Goal: Complete application form: Complete application form

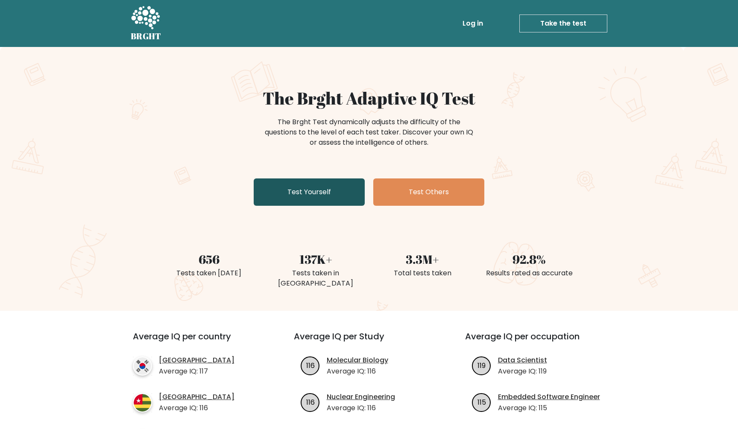
click at [325, 189] on link "Test Yourself" at bounding box center [309, 191] width 111 height 27
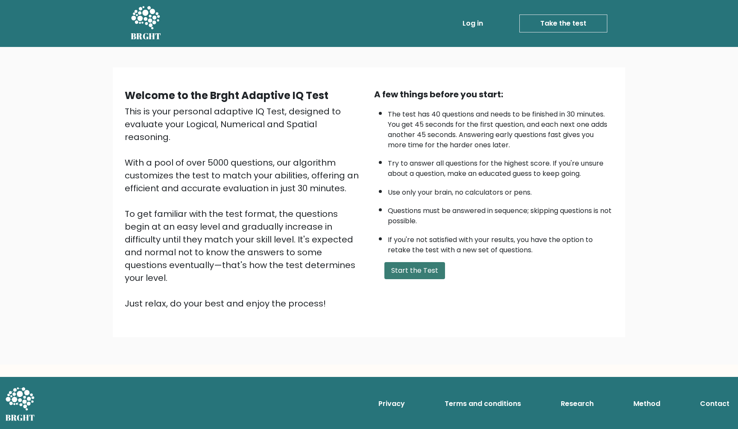
click at [406, 279] on button "Start the Test" at bounding box center [414, 270] width 61 height 17
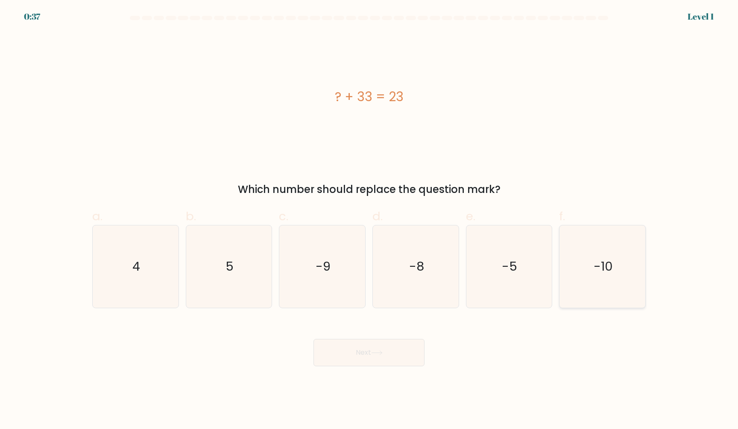
click at [609, 262] on text "-10" at bounding box center [602, 266] width 19 height 17
click at [369, 220] on input "f. -10" at bounding box center [369, 218] width 0 height 6
radio input "true"
click at [367, 353] on button "Next" at bounding box center [368, 352] width 111 height 27
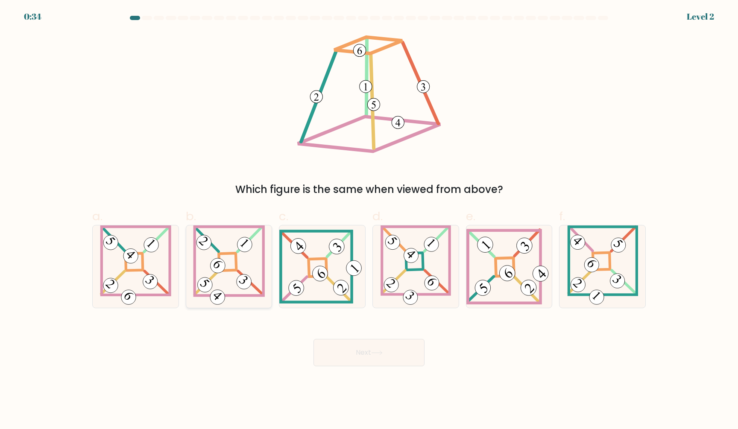
click at [234, 269] on icon at bounding box center [229, 266] width 72 height 82
click at [369, 220] on input "b." at bounding box center [369, 218] width 0 height 6
radio input "true"
click at [355, 344] on button "Next" at bounding box center [368, 352] width 111 height 27
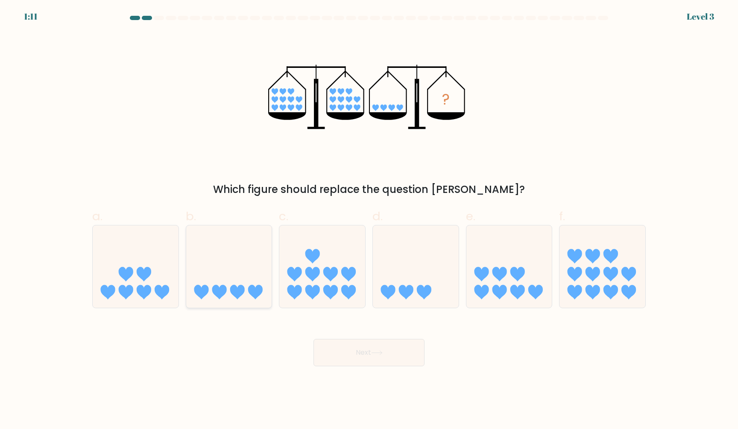
click at [236, 283] on icon at bounding box center [229, 266] width 86 height 71
click at [369, 220] on input "b." at bounding box center [369, 218] width 0 height 6
radio input "true"
click at [364, 348] on button "Next" at bounding box center [368, 352] width 111 height 27
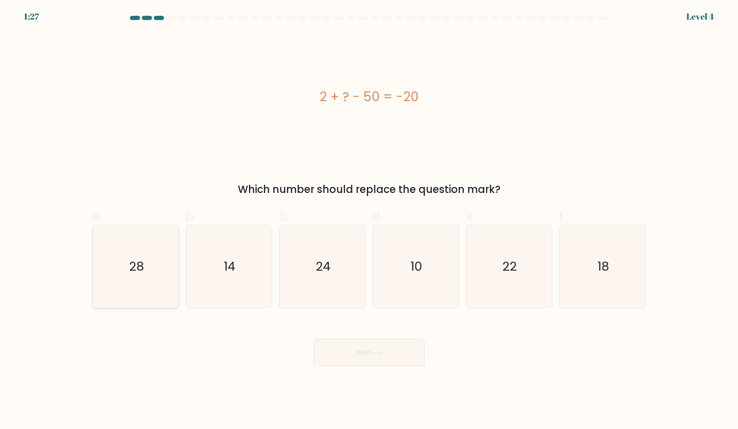
click at [121, 240] on icon "28" at bounding box center [135, 266] width 82 height 82
click at [369, 220] on input "a. 28" at bounding box center [369, 218] width 0 height 6
radio input "true"
click at [365, 344] on button "Next" at bounding box center [368, 352] width 111 height 27
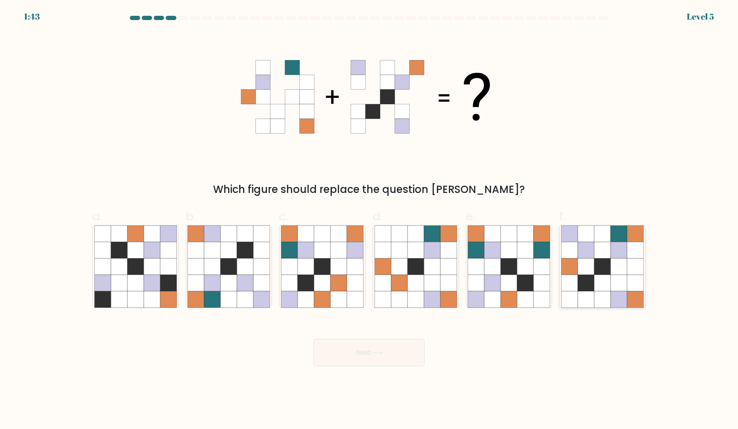
click at [616, 275] on icon at bounding box center [619, 266] width 16 height 16
click at [369, 220] on input "f." at bounding box center [369, 218] width 0 height 6
radio input "true"
click at [380, 351] on icon at bounding box center [377, 353] width 12 height 5
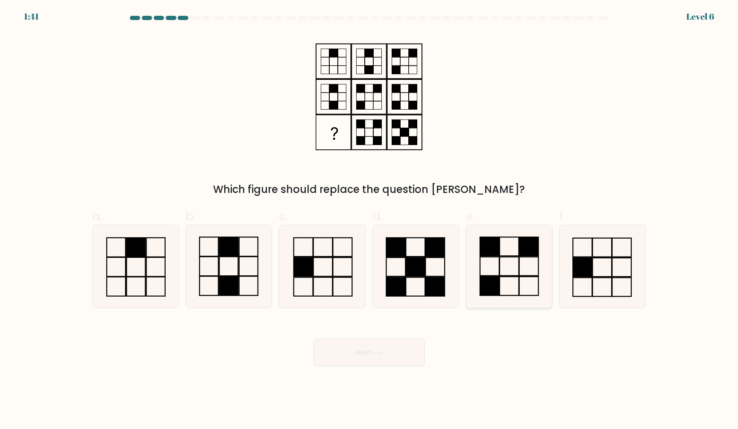
click at [503, 262] on icon at bounding box center [508, 266] width 82 height 82
click at [369, 220] on input "e." at bounding box center [369, 218] width 0 height 6
radio input "true"
click at [354, 356] on button "Next" at bounding box center [368, 352] width 111 height 27
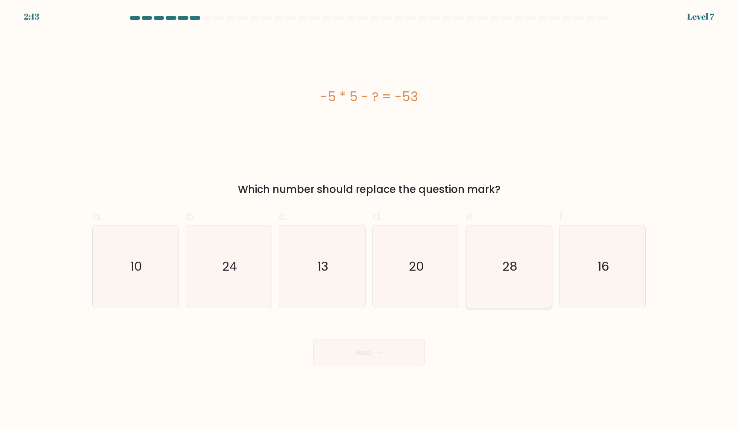
click at [507, 268] on text "28" at bounding box center [509, 266] width 15 height 17
click at [369, 220] on input "e. 28" at bounding box center [369, 218] width 0 height 6
radio input "true"
click at [368, 353] on button "Next" at bounding box center [368, 352] width 111 height 27
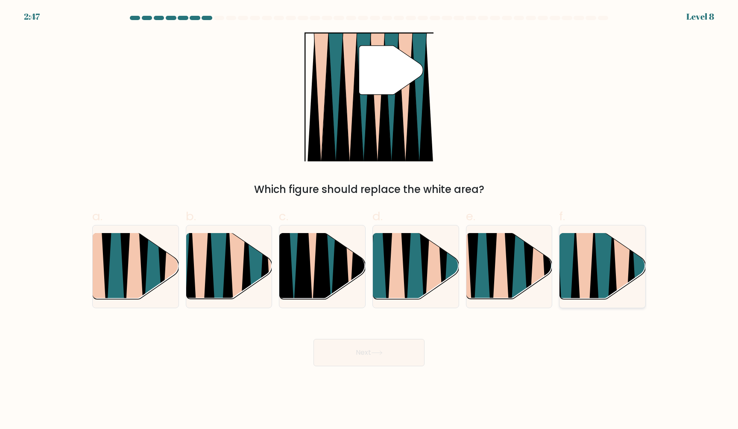
click at [577, 263] on icon at bounding box center [575, 302] width 19 height 171
click at [369, 220] on input "f." at bounding box center [369, 218] width 0 height 6
radio input "true"
click at [353, 350] on button "Next" at bounding box center [368, 352] width 111 height 27
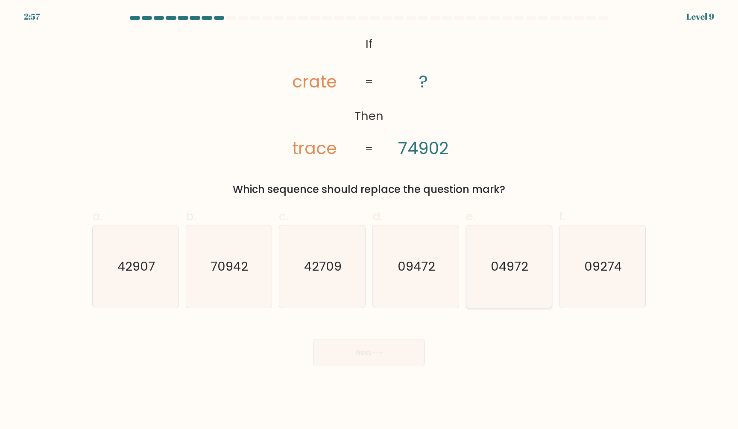
click at [503, 262] on text "04972" at bounding box center [510, 266] width 38 height 17
click at [369, 220] on input "e. 04972" at bounding box center [369, 218] width 0 height 6
radio input "true"
click at [365, 351] on button "Next" at bounding box center [368, 352] width 111 height 27
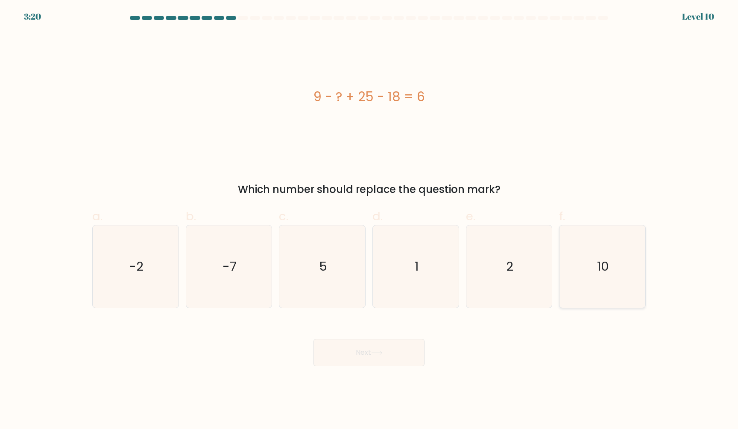
click at [602, 254] on icon "10" at bounding box center [602, 266] width 82 height 82
click at [369, 220] on input "f. 10" at bounding box center [369, 218] width 0 height 6
radio input "true"
click at [365, 357] on button "Next" at bounding box center [368, 352] width 111 height 27
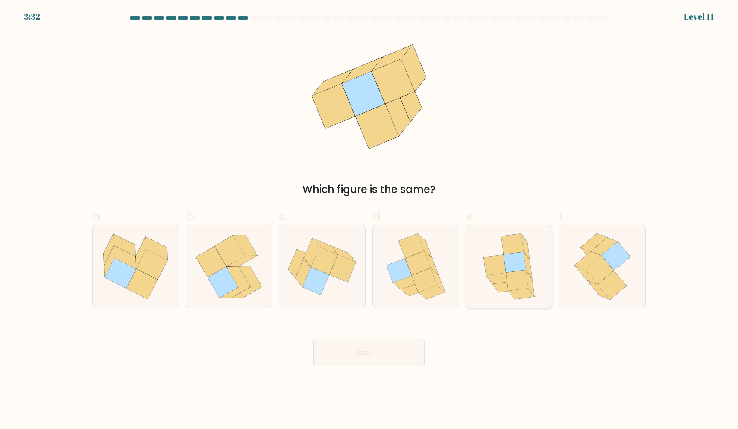
click at [489, 257] on icon at bounding box center [495, 265] width 22 height 20
click at [369, 220] on input "e." at bounding box center [369, 218] width 0 height 6
radio input "true"
click at [365, 348] on button "Next" at bounding box center [368, 352] width 111 height 27
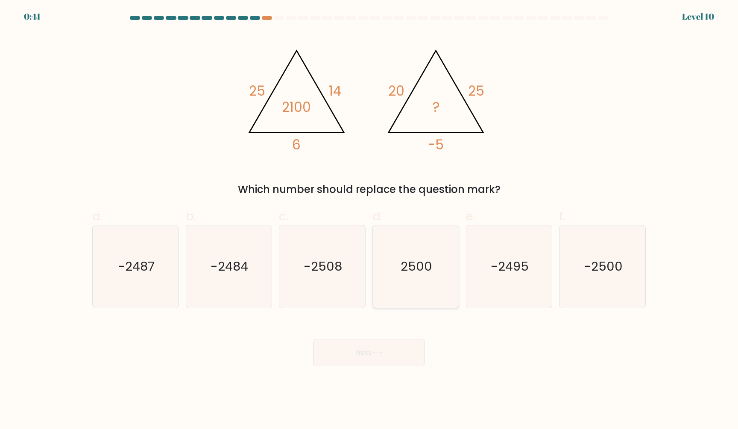
click at [404, 264] on text "2500" at bounding box center [416, 266] width 32 height 17
click at [369, 220] on input "d. 2500" at bounding box center [369, 218] width 0 height 6
radio input "true"
click at [378, 350] on button "Next" at bounding box center [368, 352] width 111 height 27
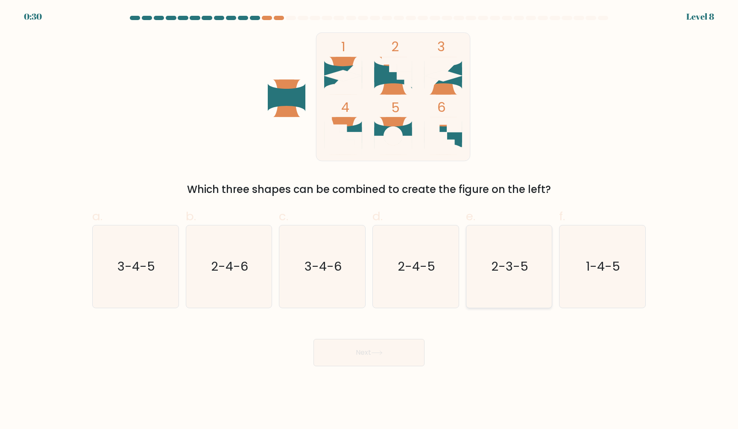
click at [505, 268] on text "2-3-5" at bounding box center [509, 266] width 37 height 17
click at [369, 220] on input "e. 2-3-5" at bounding box center [369, 218] width 0 height 6
radio input "true"
click at [354, 352] on button "Next" at bounding box center [368, 352] width 111 height 27
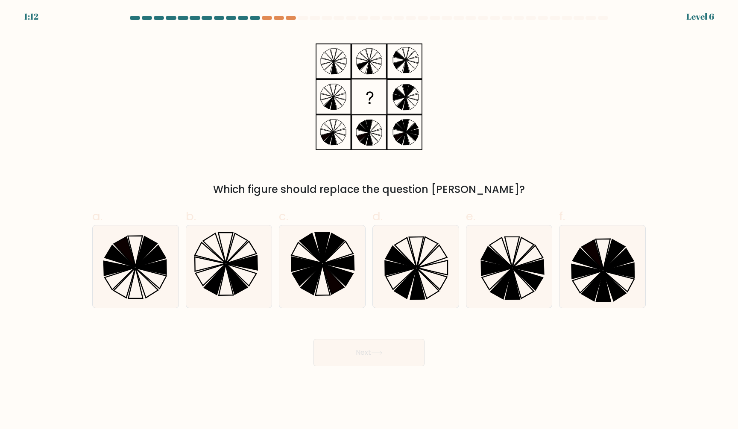
click at [514, 331] on div "Next" at bounding box center [369, 342] width 564 height 48
click at [427, 269] on icon at bounding box center [415, 266] width 82 height 82
click at [369, 220] on input "d." at bounding box center [369, 218] width 0 height 6
radio input "true"
click at [385, 349] on button "Next" at bounding box center [368, 352] width 111 height 27
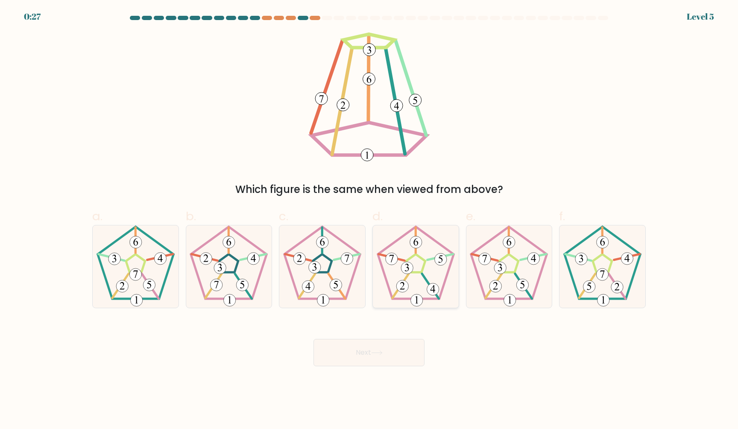
click at [424, 272] on icon at bounding box center [415, 266] width 82 height 82
click at [369, 220] on input "d." at bounding box center [369, 218] width 0 height 6
radio input "true"
click at [372, 352] on button "Next" at bounding box center [368, 352] width 111 height 27
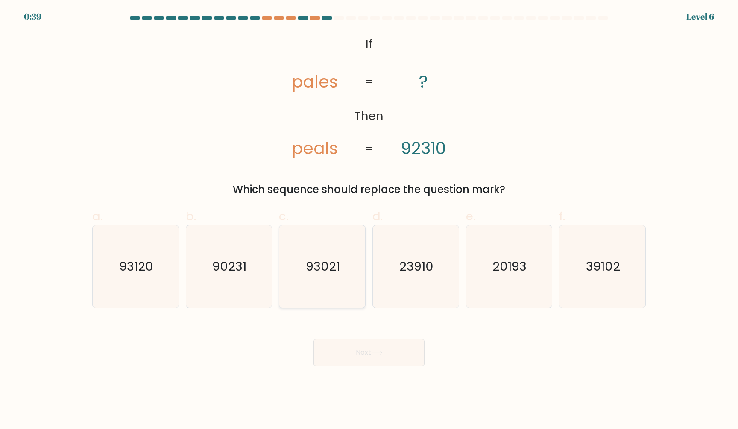
click at [314, 262] on text "93021" at bounding box center [323, 266] width 34 height 17
click at [369, 220] on input "c. 93021" at bounding box center [369, 218] width 0 height 6
radio input "true"
click at [358, 353] on button "Next" at bounding box center [368, 352] width 111 height 27
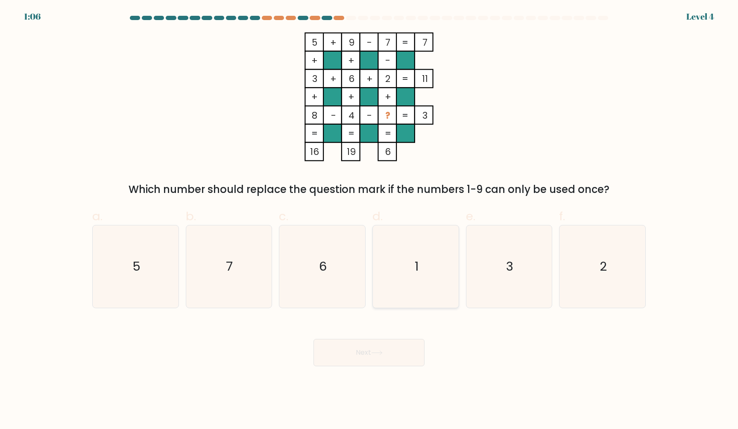
click at [418, 267] on text "1" at bounding box center [417, 266] width 4 height 17
click at [369, 220] on input "d. 1" at bounding box center [369, 218] width 0 height 6
radio input "true"
click at [374, 354] on icon at bounding box center [377, 353] width 12 height 5
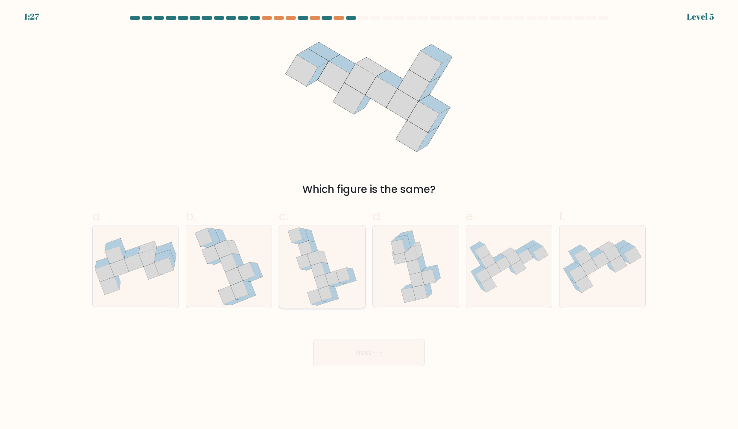
click at [324, 269] on icon at bounding box center [326, 269] width 10 height 13
click at [369, 220] on input "c." at bounding box center [369, 218] width 0 height 6
radio input "true"
click at [376, 352] on icon at bounding box center [377, 353] width 12 height 5
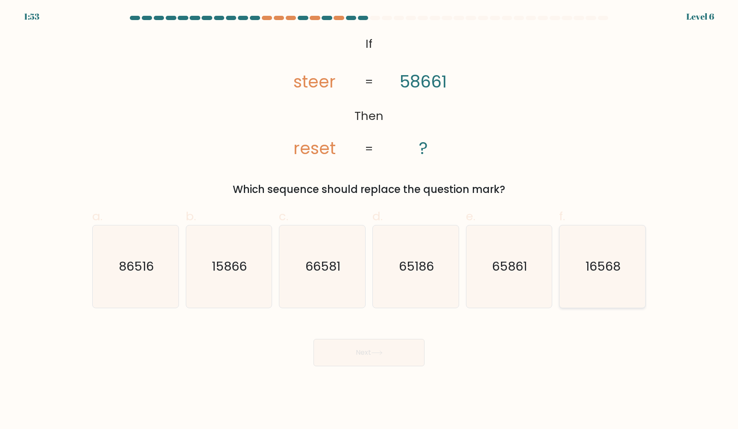
click at [585, 250] on icon "16568" at bounding box center [602, 266] width 82 height 82
click at [369, 220] on input "f. 16568" at bounding box center [369, 218] width 0 height 6
radio input "true"
click at [361, 351] on button "Next" at bounding box center [368, 352] width 111 height 27
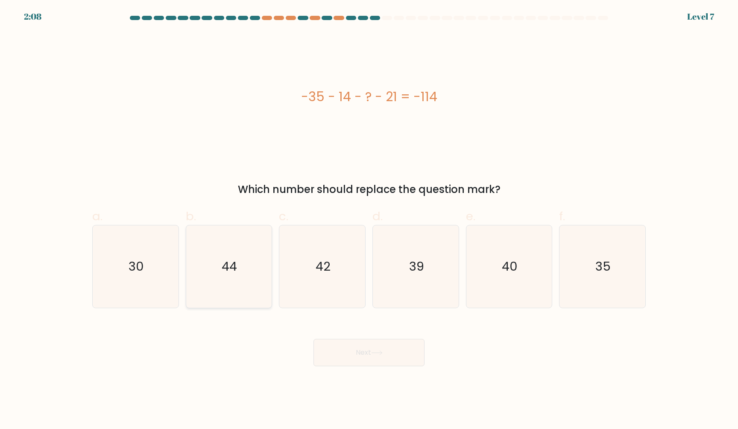
click at [225, 258] on text "44" at bounding box center [229, 266] width 15 height 17
click at [369, 220] on input "b. 44" at bounding box center [369, 218] width 0 height 6
radio input "true"
click at [351, 356] on button "Next" at bounding box center [368, 352] width 111 height 27
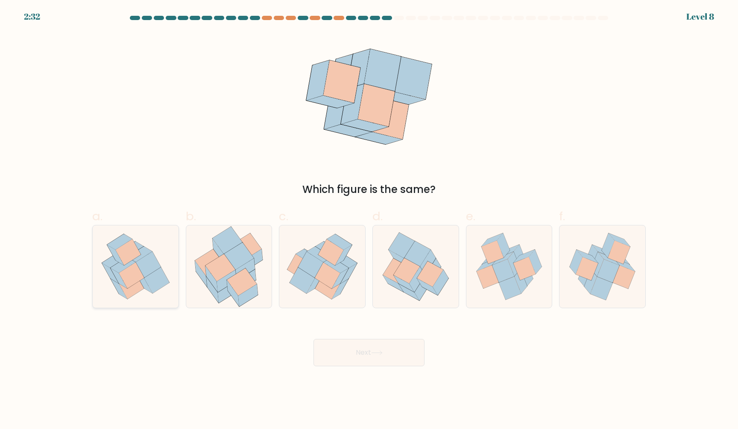
click at [122, 262] on icon at bounding box center [128, 252] width 26 height 26
click at [369, 220] on input "a." at bounding box center [369, 218] width 0 height 6
radio input "true"
click at [356, 352] on button "Next" at bounding box center [368, 352] width 111 height 27
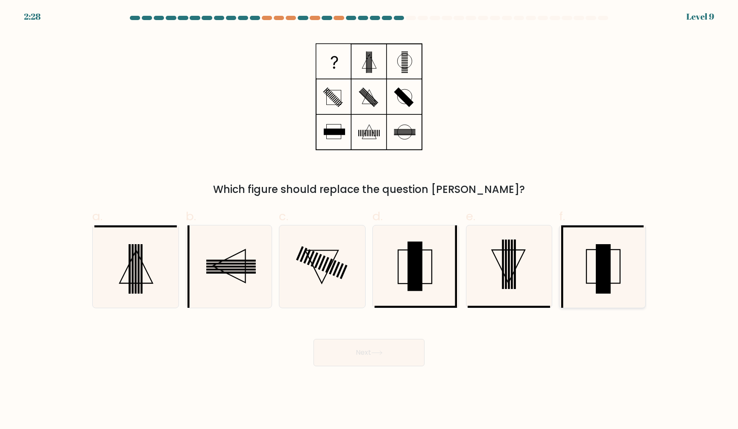
click at [602, 272] on rect at bounding box center [603, 269] width 15 height 50
click at [369, 220] on input "f." at bounding box center [369, 218] width 0 height 6
radio input "true"
click at [373, 351] on icon at bounding box center [377, 353] width 12 height 5
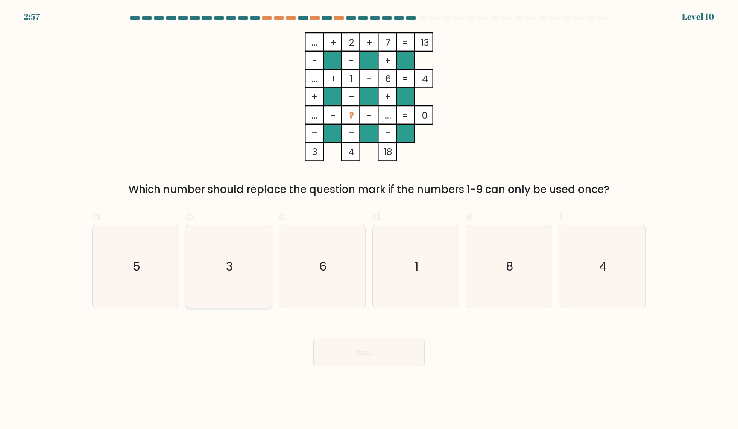
click at [238, 254] on icon "3" at bounding box center [228, 266] width 82 height 82
click at [369, 220] on input "b. 3" at bounding box center [369, 218] width 0 height 6
radio input "true"
click at [358, 350] on button "Next" at bounding box center [368, 352] width 111 height 27
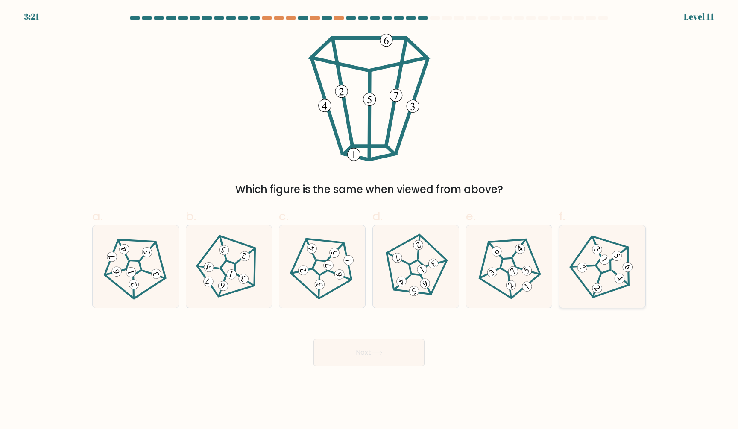
click at [601, 269] on icon at bounding box center [602, 267] width 66 height 66
click at [369, 220] on input "f." at bounding box center [369, 218] width 0 height 6
radio input "true"
click at [385, 355] on button "Next" at bounding box center [368, 352] width 111 height 27
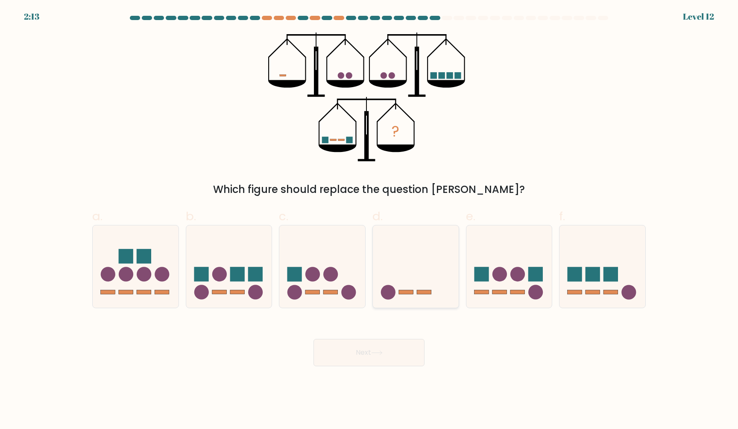
click at [403, 249] on icon at bounding box center [416, 266] width 86 height 71
click at [369, 220] on input "d." at bounding box center [369, 218] width 0 height 6
radio input "true"
click at [371, 349] on button "Next" at bounding box center [368, 352] width 111 height 27
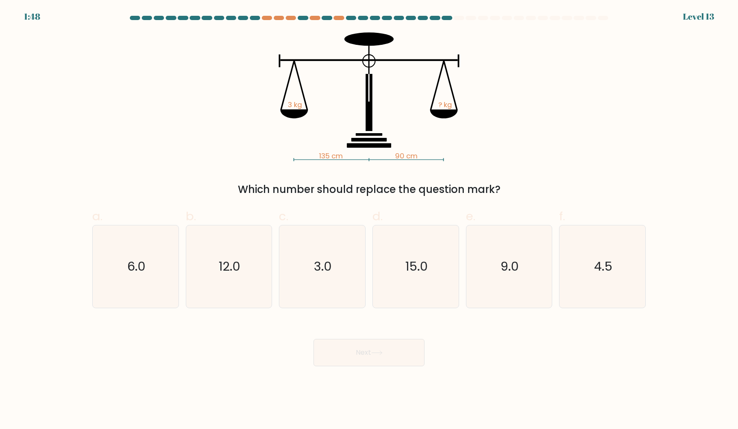
click at [275, 334] on div "Next" at bounding box center [369, 342] width 564 height 48
click at [579, 275] on icon "4.5" at bounding box center [602, 266] width 82 height 82
click at [369, 220] on input "f. 4.5" at bounding box center [369, 218] width 0 height 6
radio input "true"
click at [361, 351] on button "Next" at bounding box center [368, 352] width 111 height 27
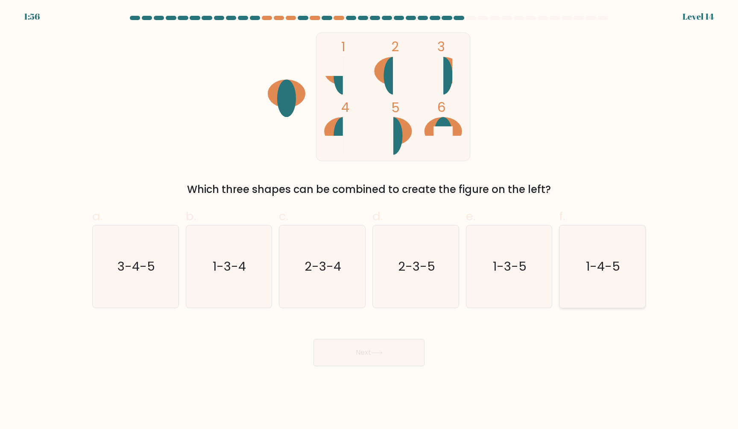
click at [596, 263] on text "1-4-5" at bounding box center [603, 266] width 34 height 17
click at [369, 220] on input "f. 1-4-5" at bounding box center [369, 218] width 0 height 6
radio input "true"
click at [379, 354] on icon at bounding box center [377, 353] width 12 height 5
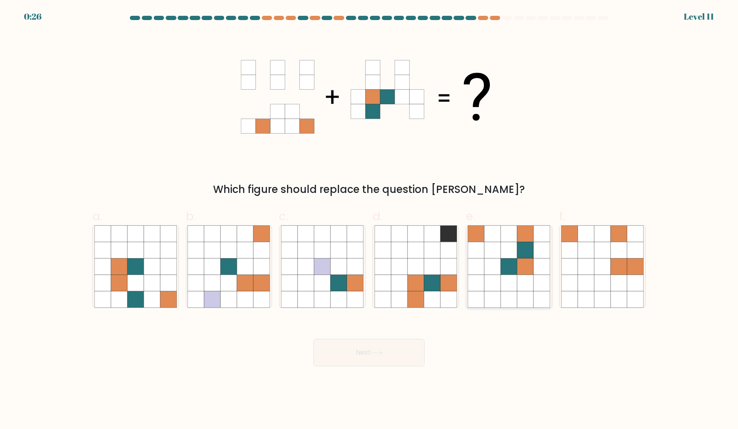
click at [501, 259] on icon at bounding box center [509, 266] width 16 height 16
click at [369, 220] on input "e." at bounding box center [369, 218] width 0 height 6
radio input "true"
click at [353, 356] on button "Next" at bounding box center [368, 352] width 111 height 27
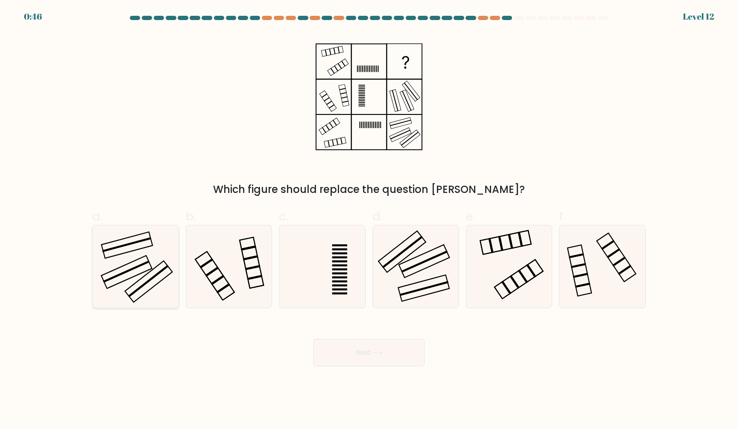
click at [165, 263] on rect at bounding box center [148, 281] width 47 height 41
click at [369, 220] on input "a." at bounding box center [369, 218] width 0 height 6
radio input "true"
click at [372, 356] on button "Next" at bounding box center [368, 352] width 111 height 27
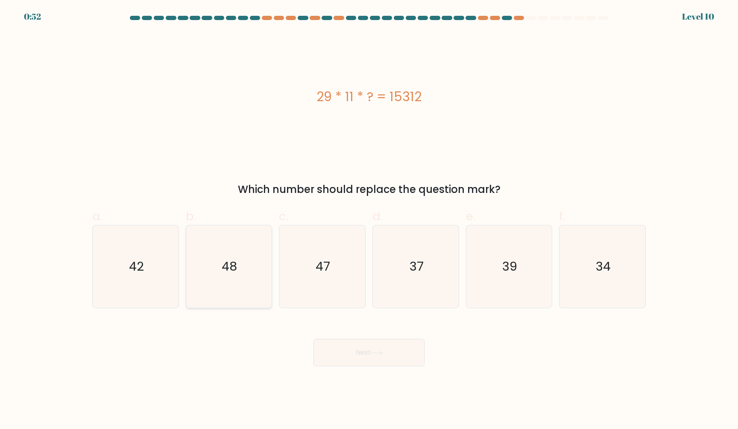
click at [245, 251] on icon "48" at bounding box center [228, 266] width 82 height 82
click at [369, 220] on input "b. 48" at bounding box center [369, 218] width 0 height 6
radio input "true"
click at [371, 354] on button "Next" at bounding box center [368, 352] width 111 height 27
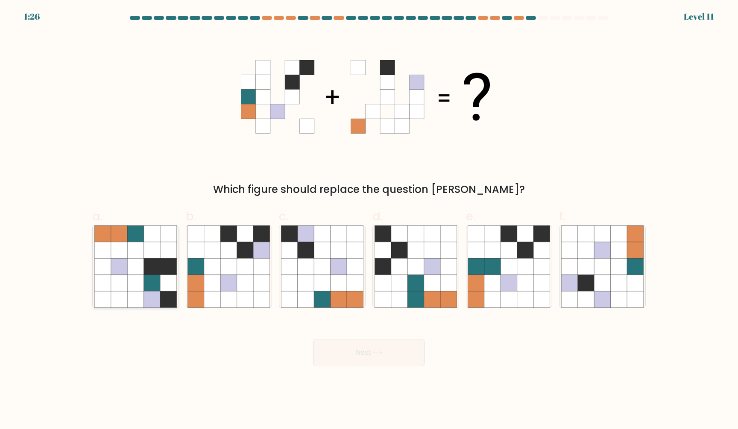
click at [129, 236] on icon at bounding box center [135, 233] width 16 height 16
click at [369, 220] on input "a." at bounding box center [369, 218] width 0 height 6
radio input "true"
click at [342, 353] on button "Next" at bounding box center [368, 352] width 111 height 27
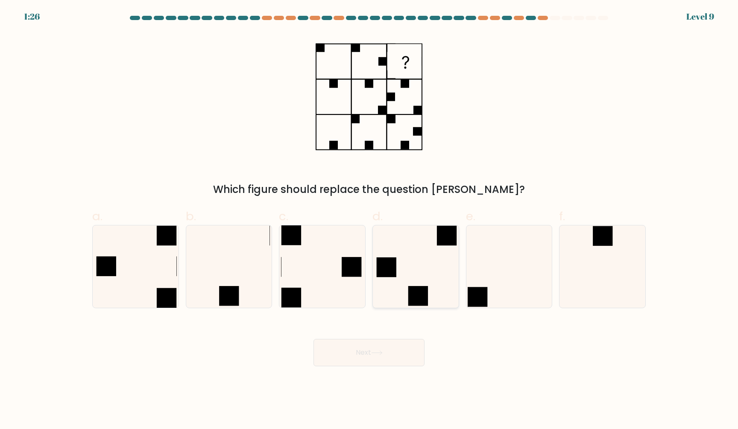
click at [395, 266] on rect at bounding box center [386, 267] width 20 height 20
click at [369, 220] on input "d." at bounding box center [369, 218] width 0 height 6
radio input "true"
click at [383, 349] on button "Next" at bounding box center [368, 352] width 111 height 27
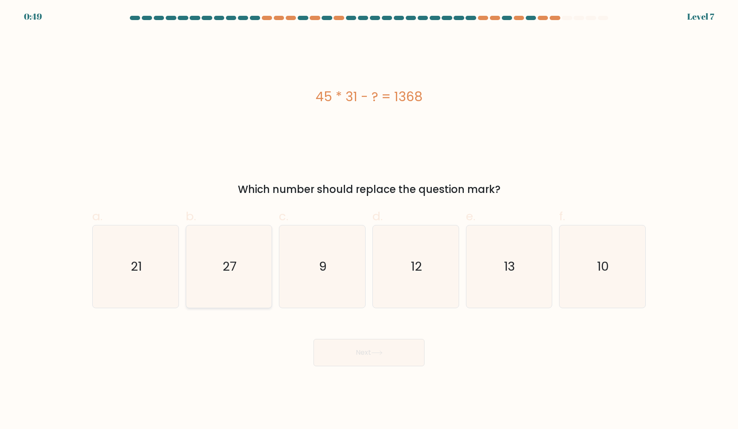
click at [249, 266] on icon "27" at bounding box center [228, 266] width 82 height 82
click at [369, 220] on input "b. 27" at bounding box center [369, 218] width 0 height 6
radio input "true"
click at [363, 351] on button "Next" at bounding box center [368, 352] width 111 height 27
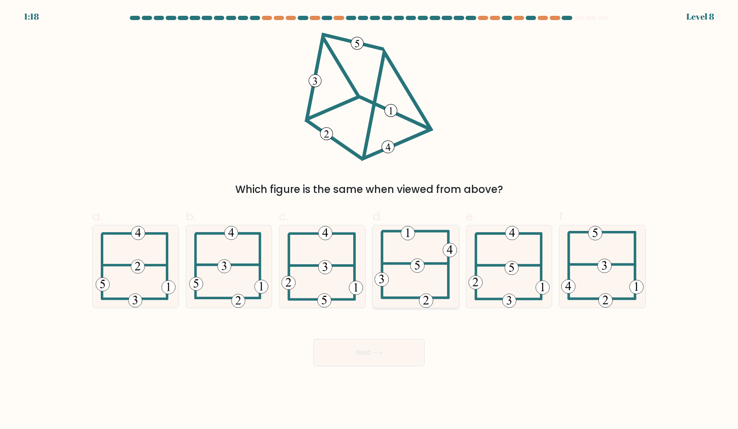
click at [416, 283] on icon at bounding box center [415, 266] width 82 height 82
click at [369, 220] on input "d." at bounding box center [369, 218] width 0 height 6
radio input "true"
click at [362, 358] on button "Next" at bounding box center [368, 352] width 111 height 27
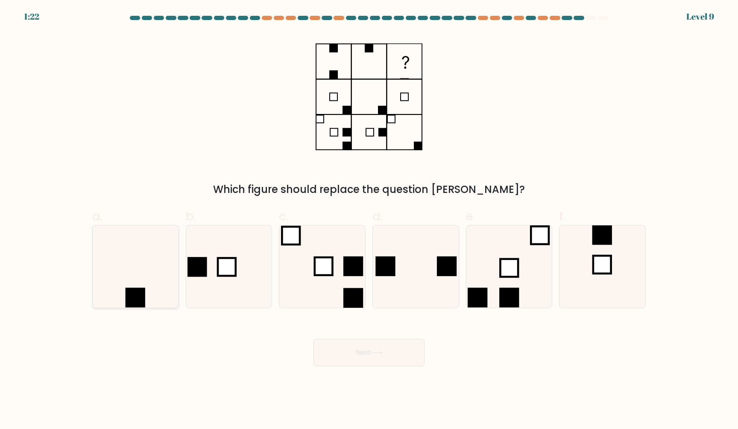
click at [140, 274] on icon at bounding box center [135, 266] width 82 height 82
click at [369, 220] on input "a." at bounding box center [369, 218] width 0 height 6
radio input "true"
click at [365, 356] on button "Next" at bounding box center [368, 352] width 111 height 27
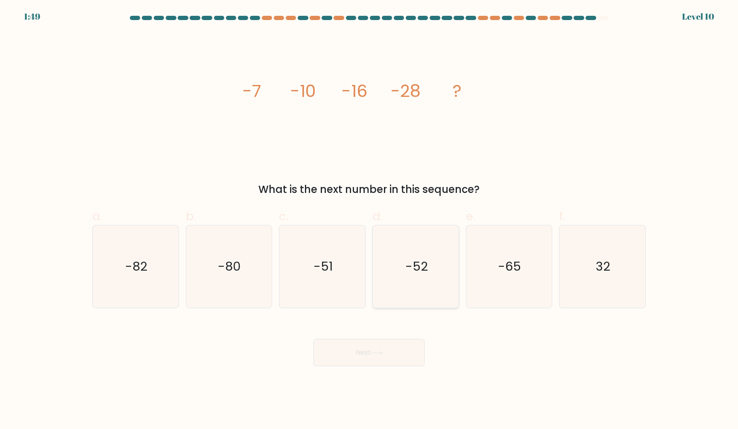
click at [427, 279] on icon "-52" at bounding box center [415, 266] width 82 height 82
click at [369, 220] on input "d. -52" at bounding box center [369, 218] width 0 height 6
radio input "true"
click at [362, 359] on button "Next" at bounding box center [368, 352] width 111 height 27
